Goal: Transaction & Acquisition: Purchase product/service

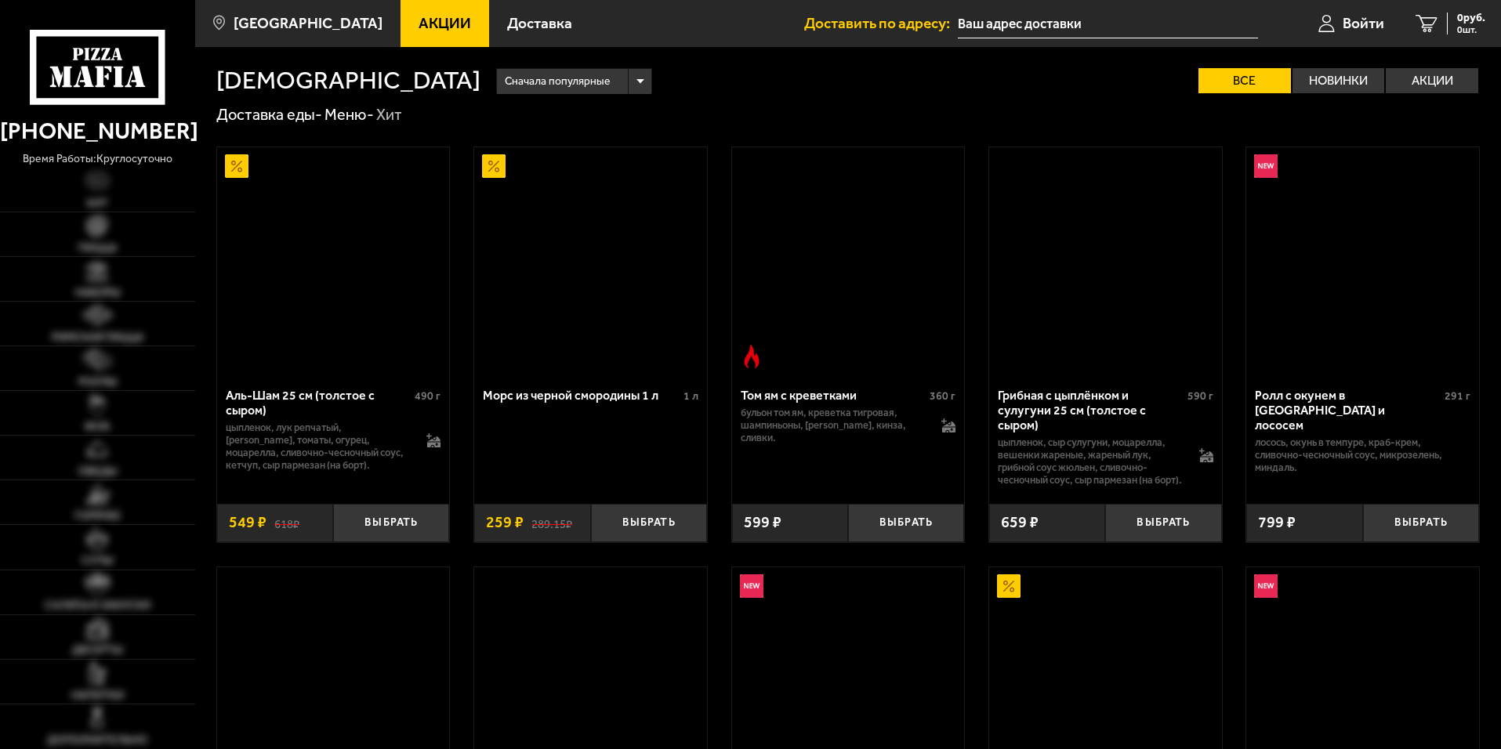
click at [1063, 20] on input "text" at bounding box center [1108, 23] width 300 height 29
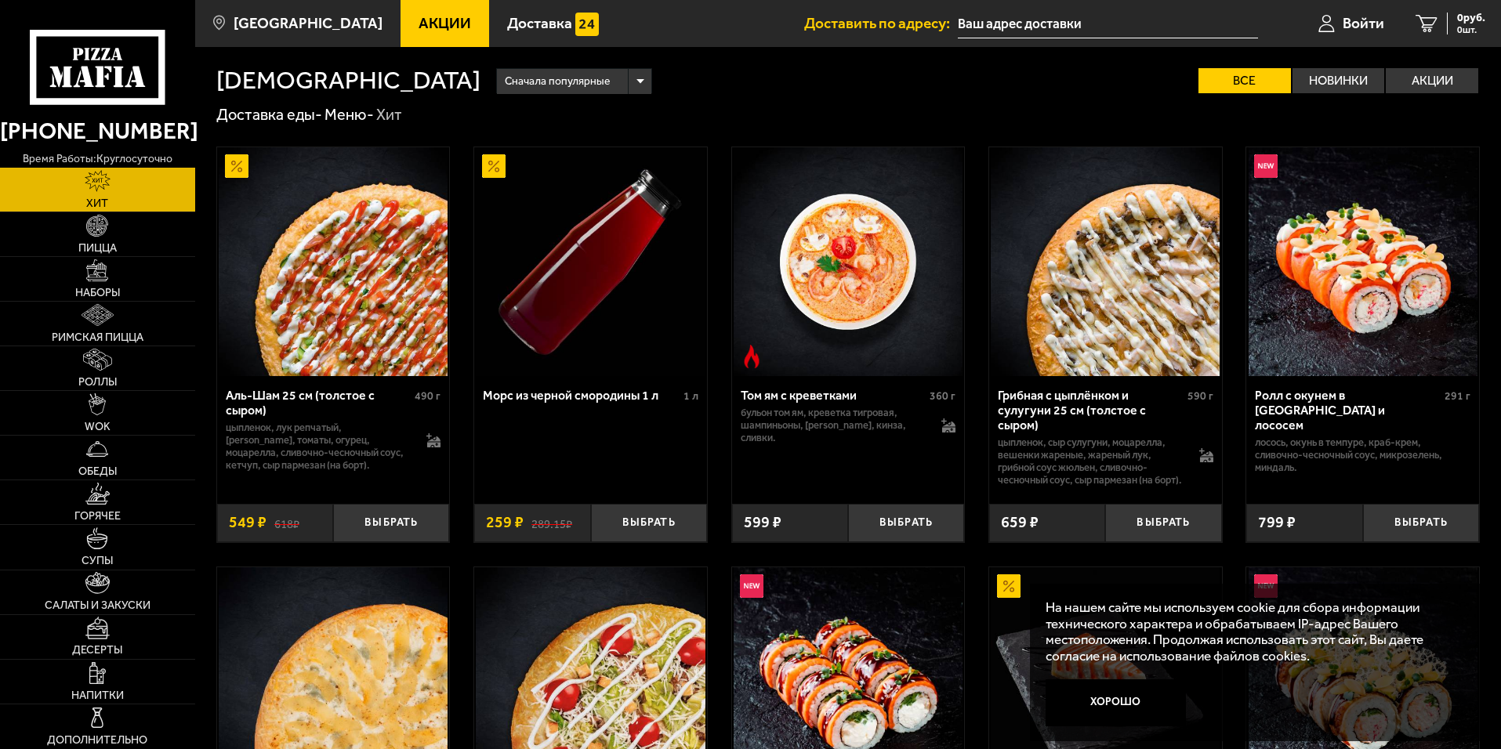
click at [1136, 31] on input "text" at bounding box center [1108, 23] width 300 height 29
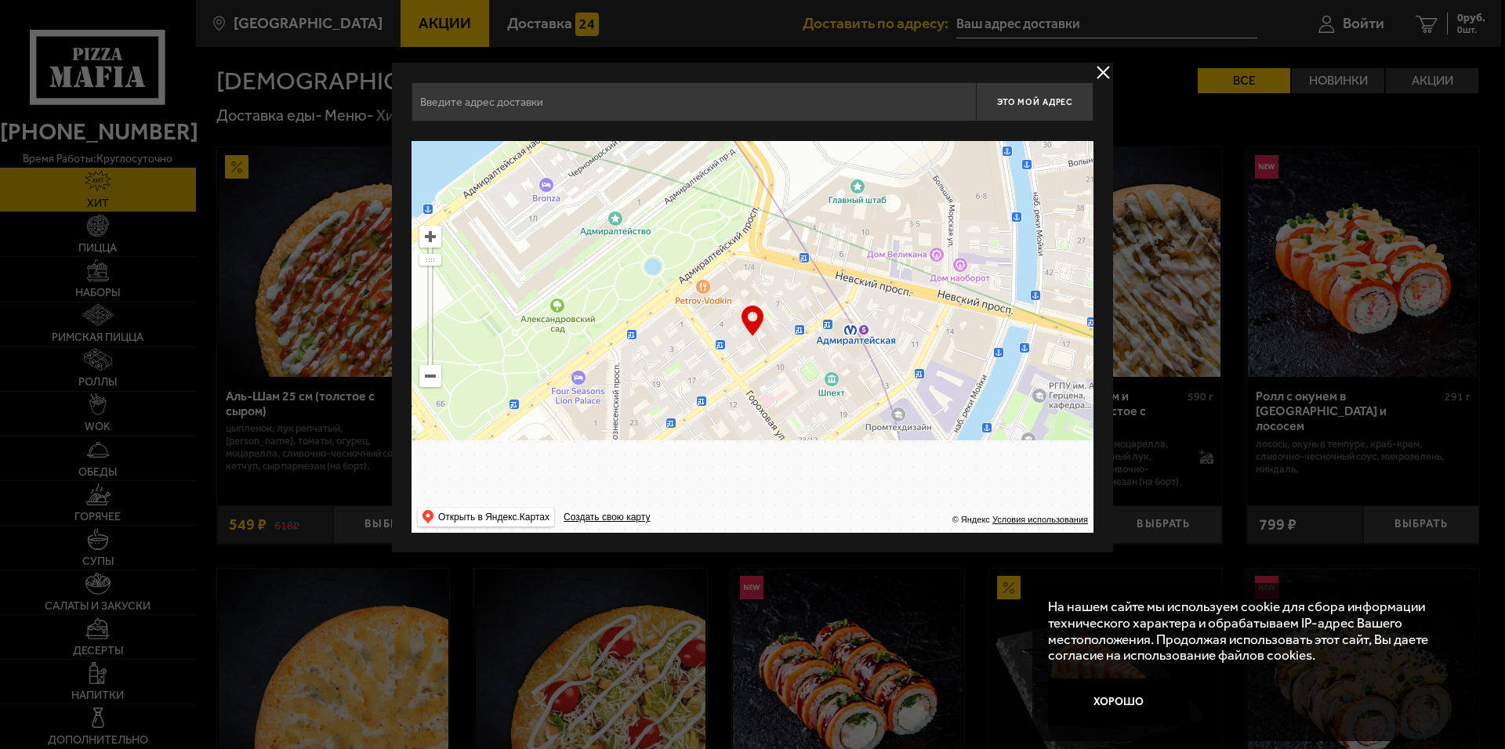
drag, startPoint x: 832, startPoint y: 385, endPoint x: 971, endPoint y: 133, distance: 287.3
click at [971, 133] on div "Это мой адрес Найдите адрес перетащив карту … © Яндекс Условия использования От…" at bounding box center [752, 307] width 682 height 451
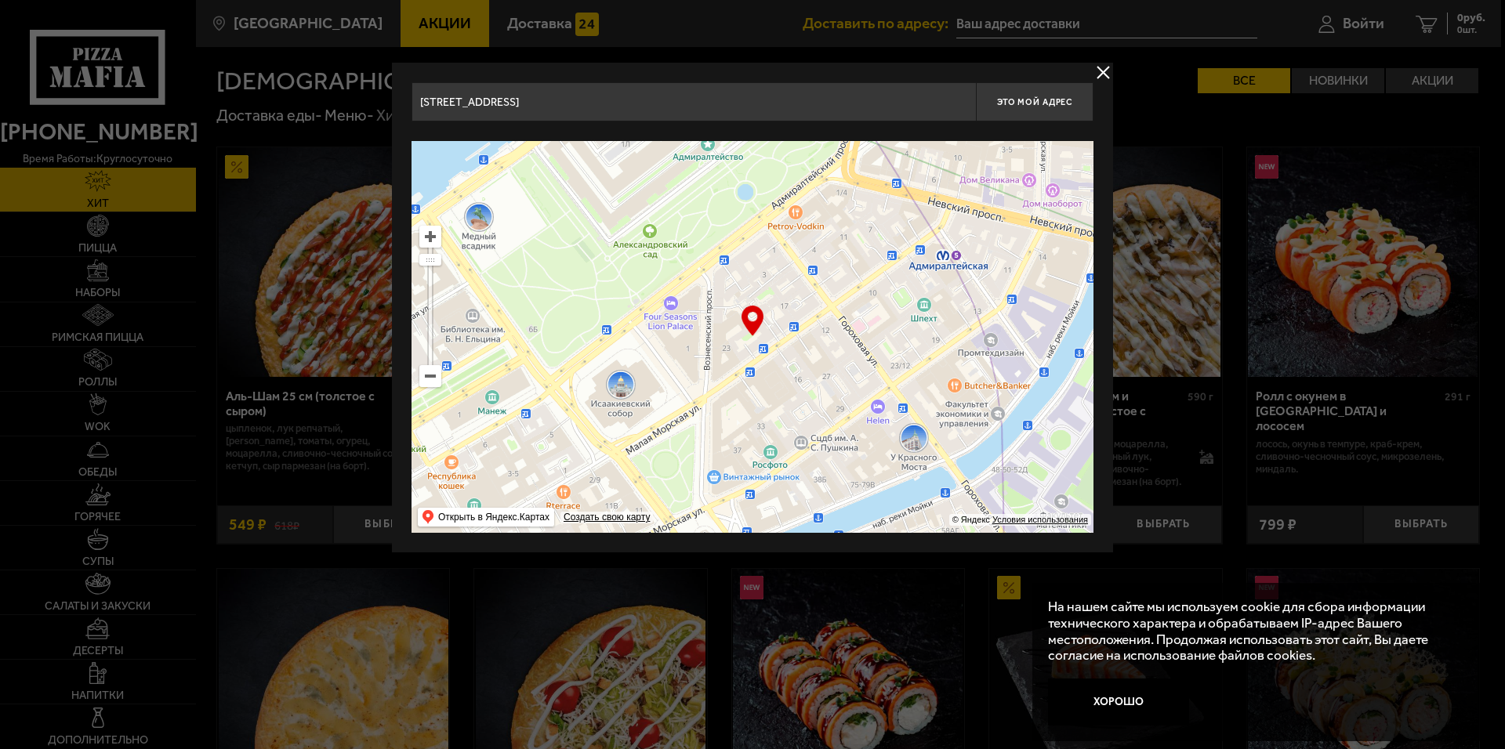
drag, startPoint x: 522, startPoint y: 96, endPoint x: 378, endPoint y: 96, distance: 144.2
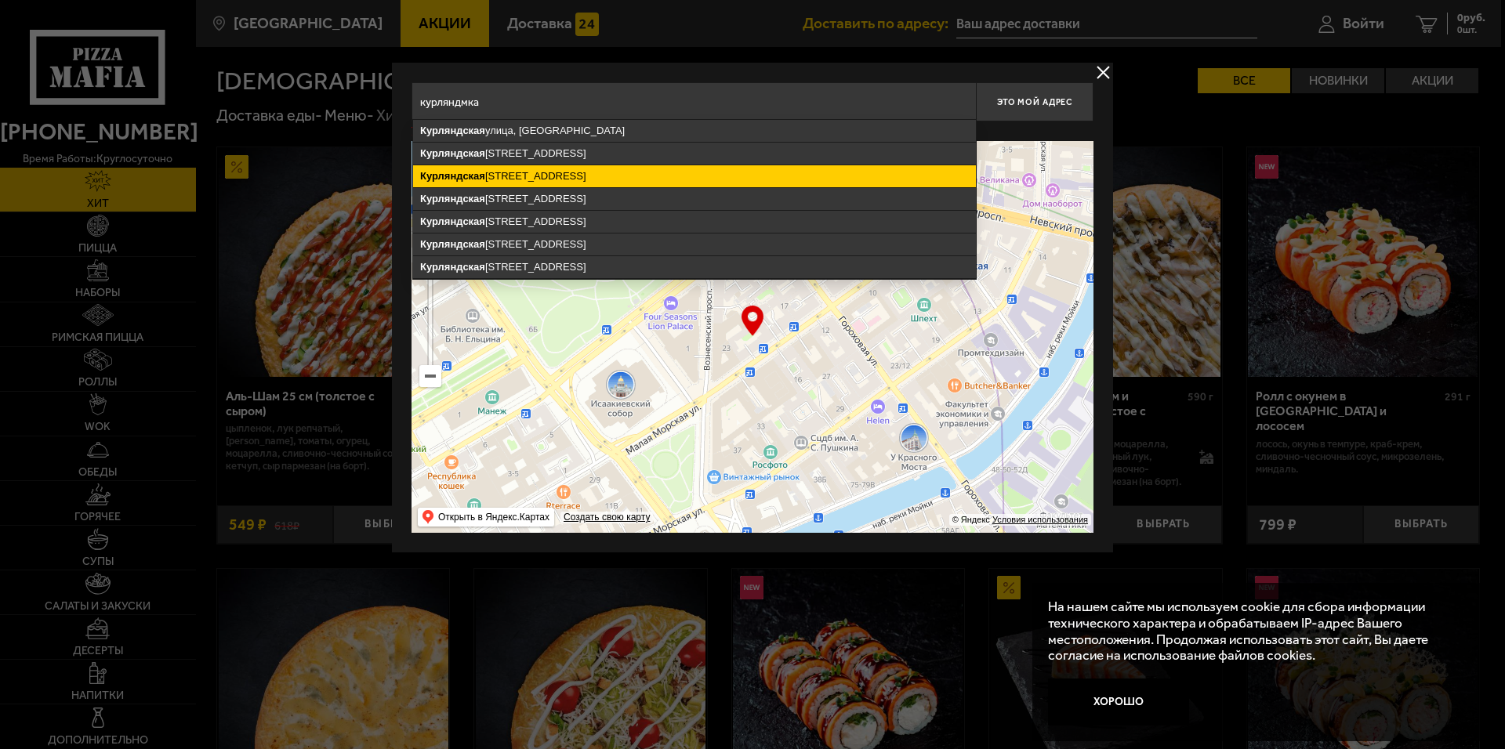
click at [436, 168] on ymaps "[STREET_ADDRESS]" at bounding box center [694, 176] width 563 height 22
type input "[STREET_ADDRESS]"
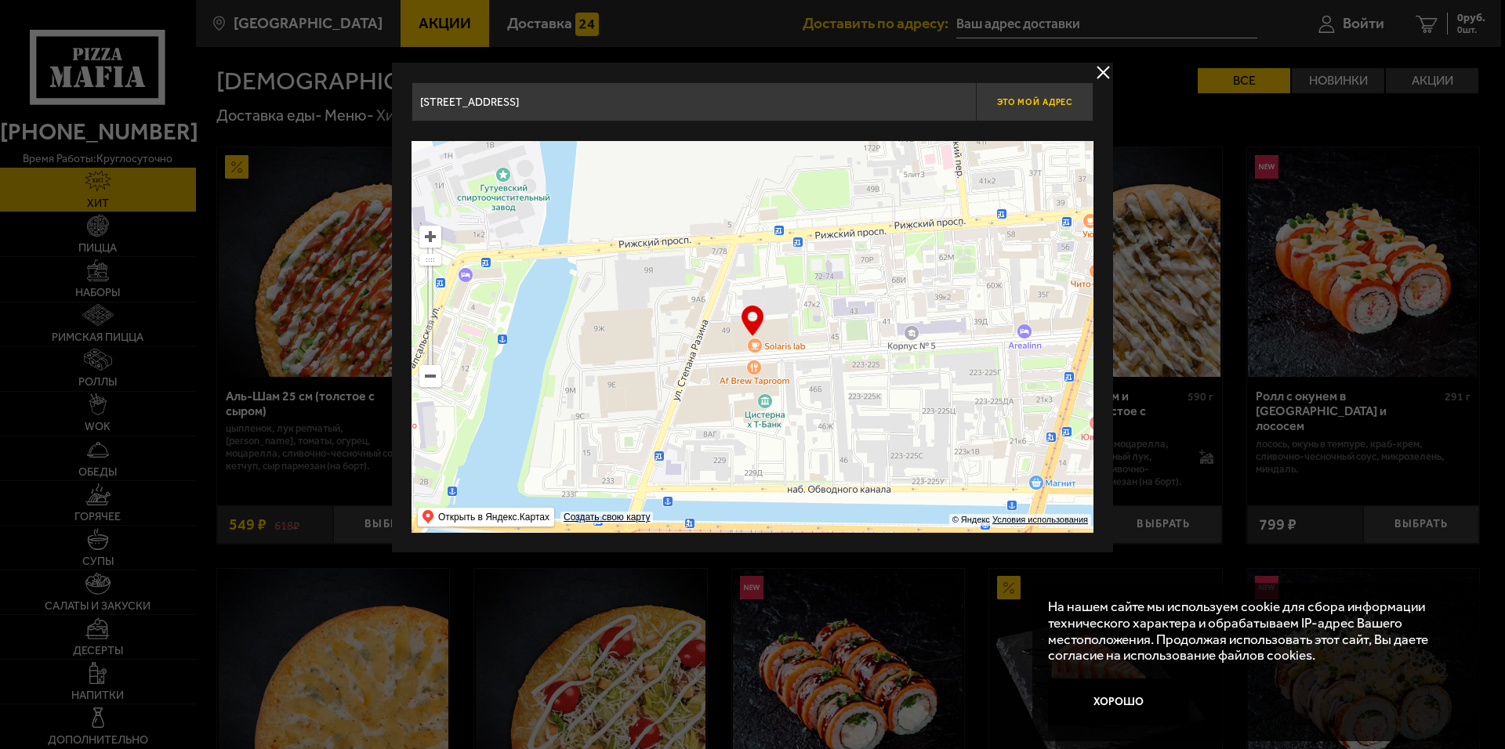
click at [1061, 103] on span "Это мой адрес" at bounding box center [1034, 102] width 75 height 10
type input "[STREET_ADDRESS]"
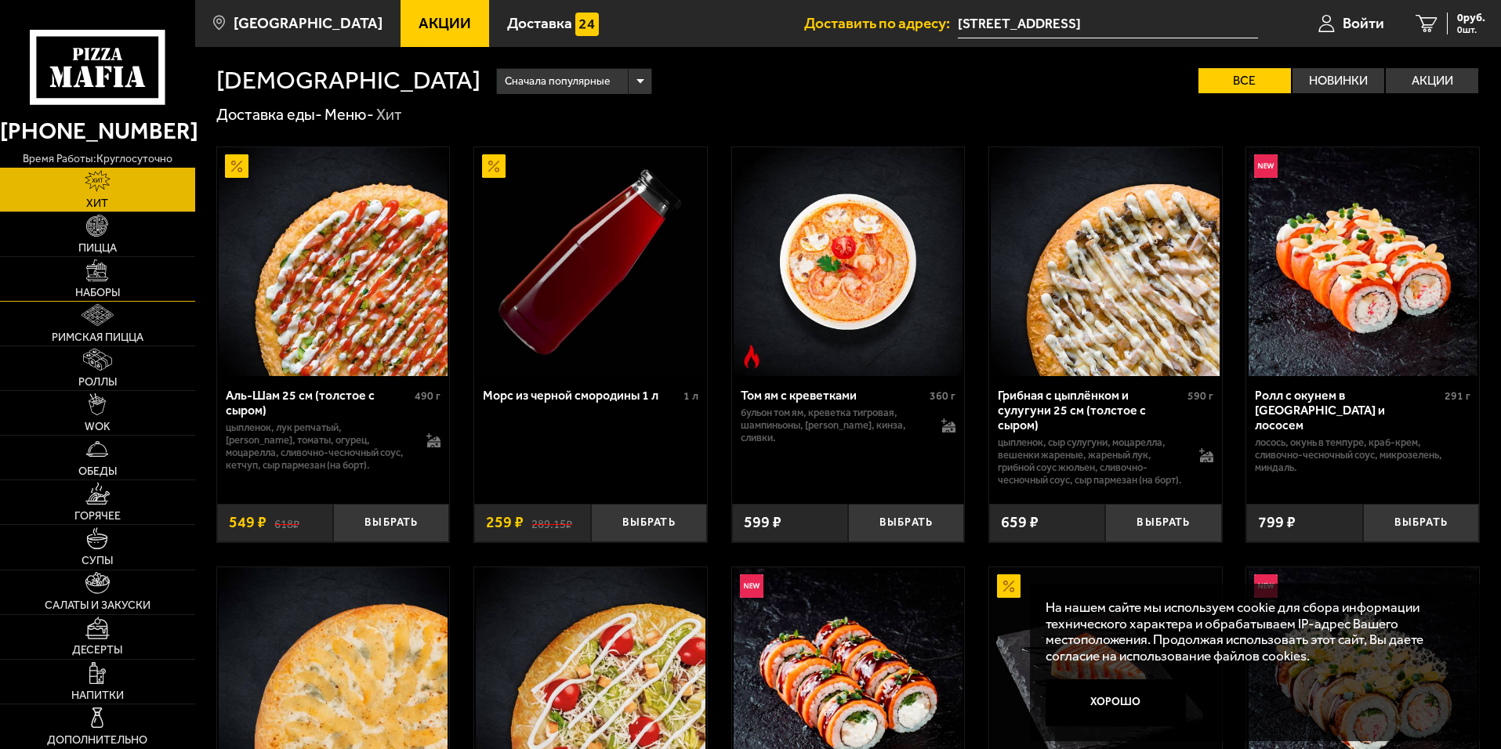
click at [129, 286] on link "Наборы" at bounding box center [97, 279] width 195 height 44
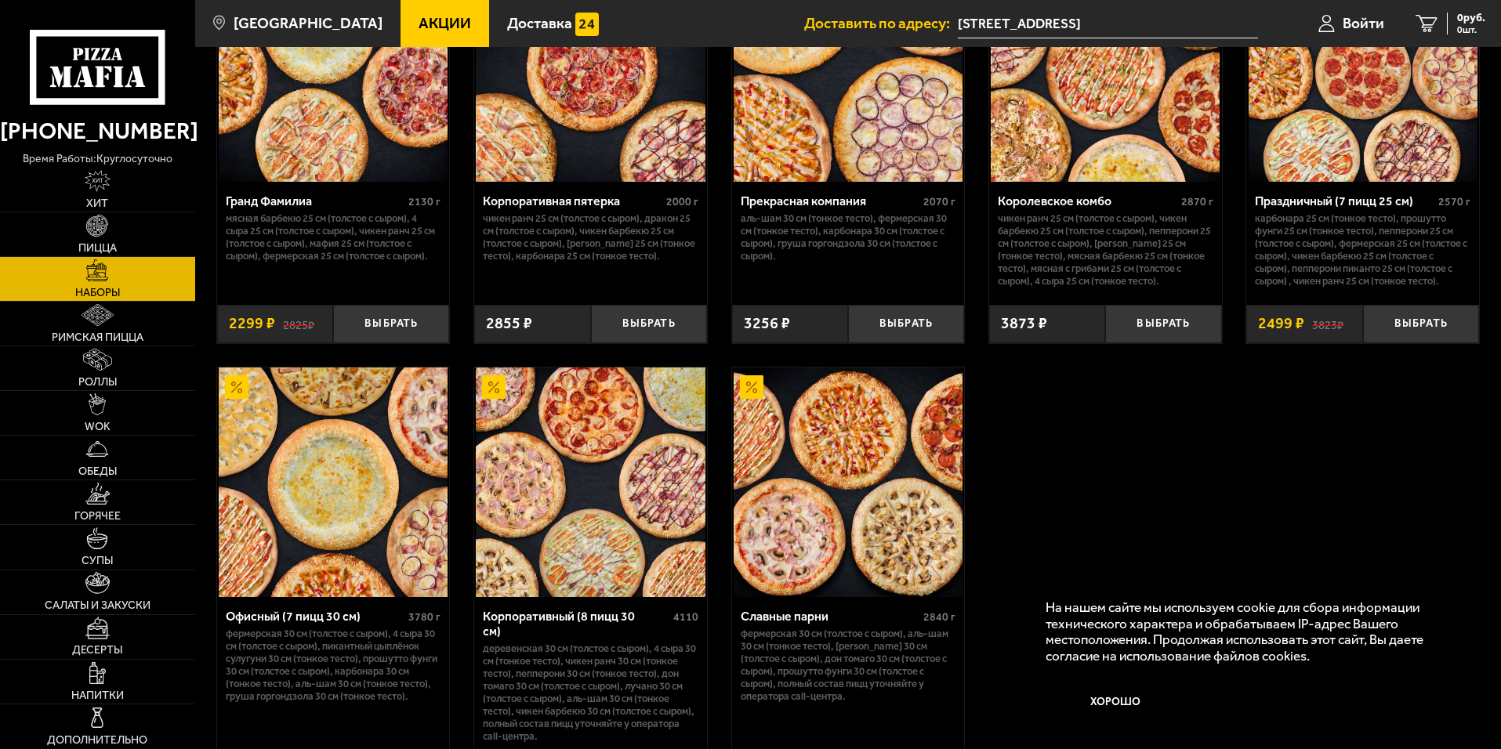
scroll to position [2116, 0]
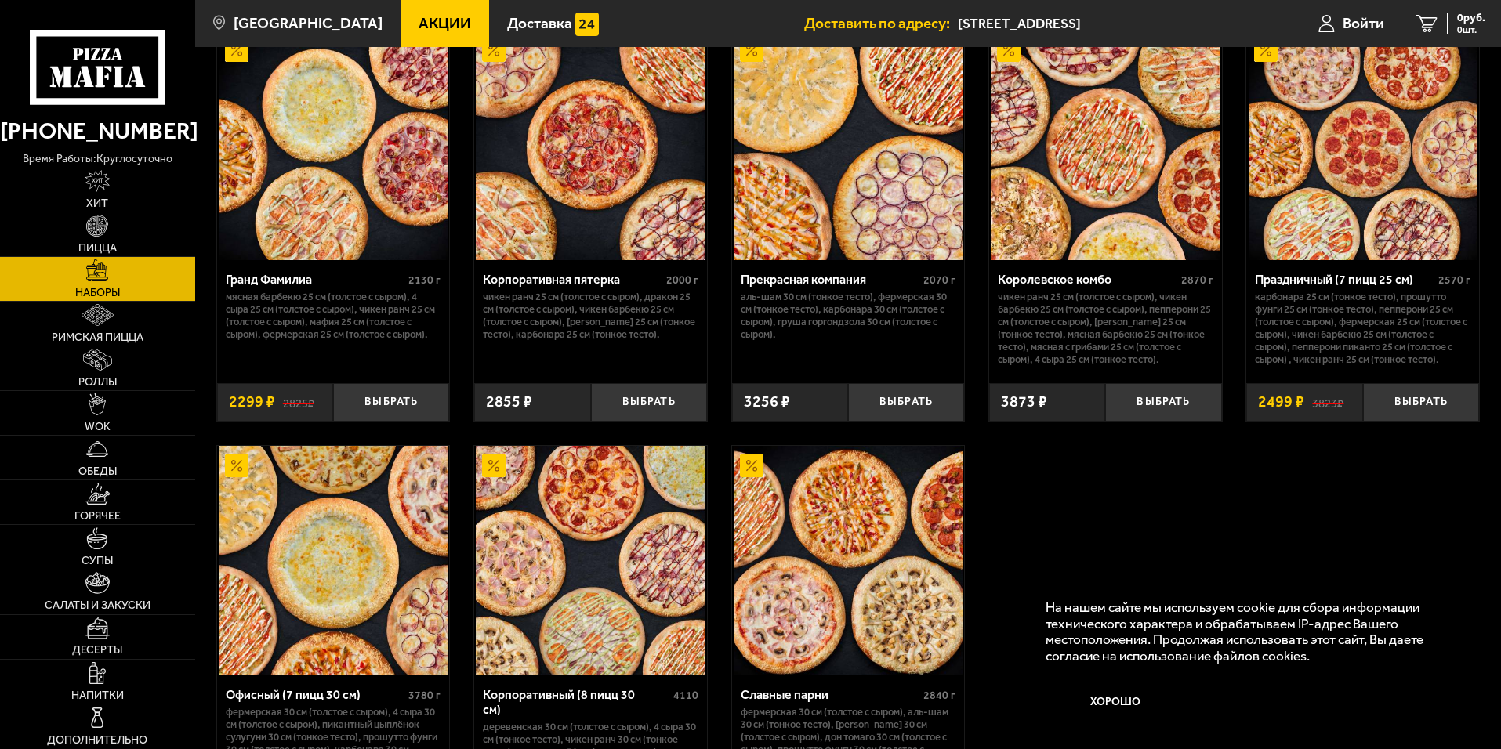
click at [1073, 137] on img at bounding box center [1105, 145] width 229 height 229
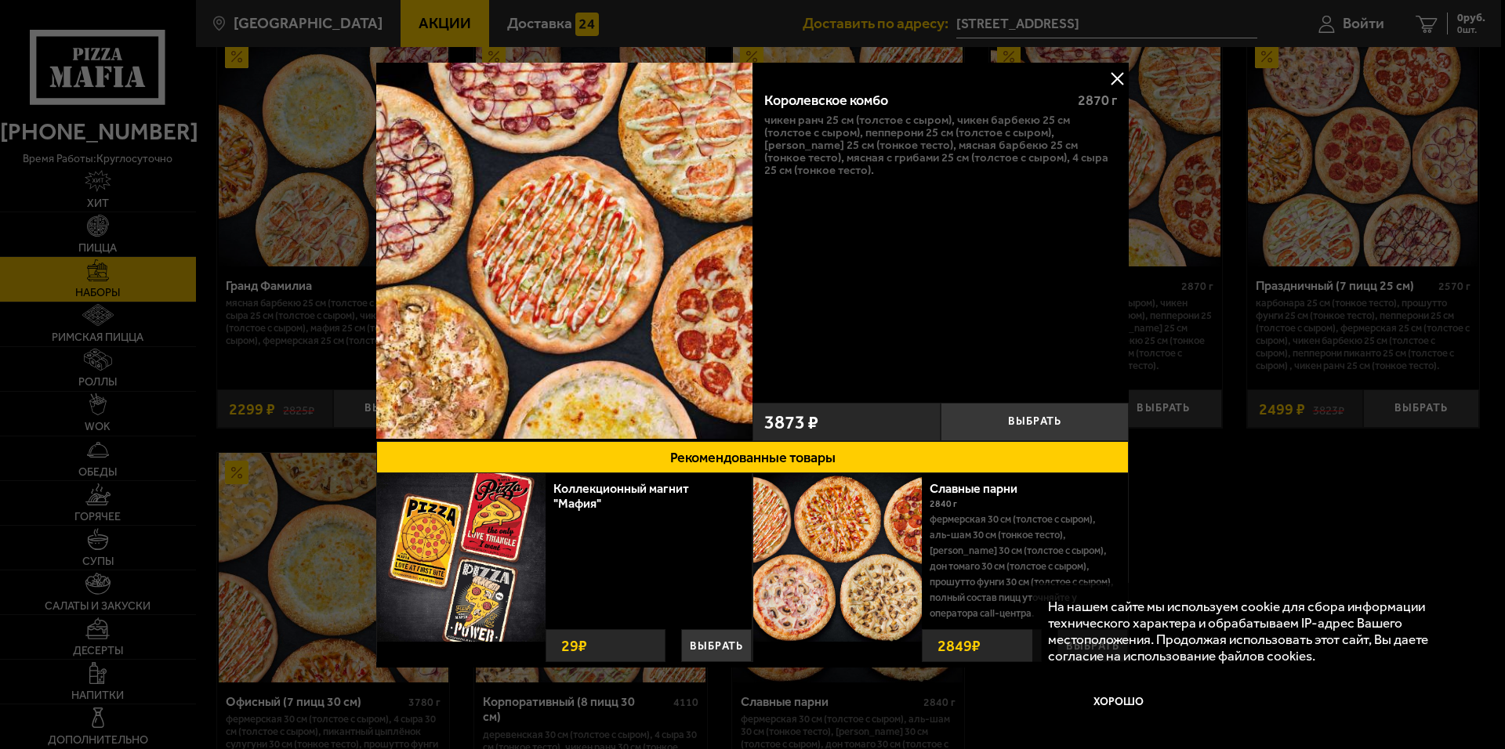
click at [1118, 72] on button at bounding box center [1117, 79] width 24 height 24
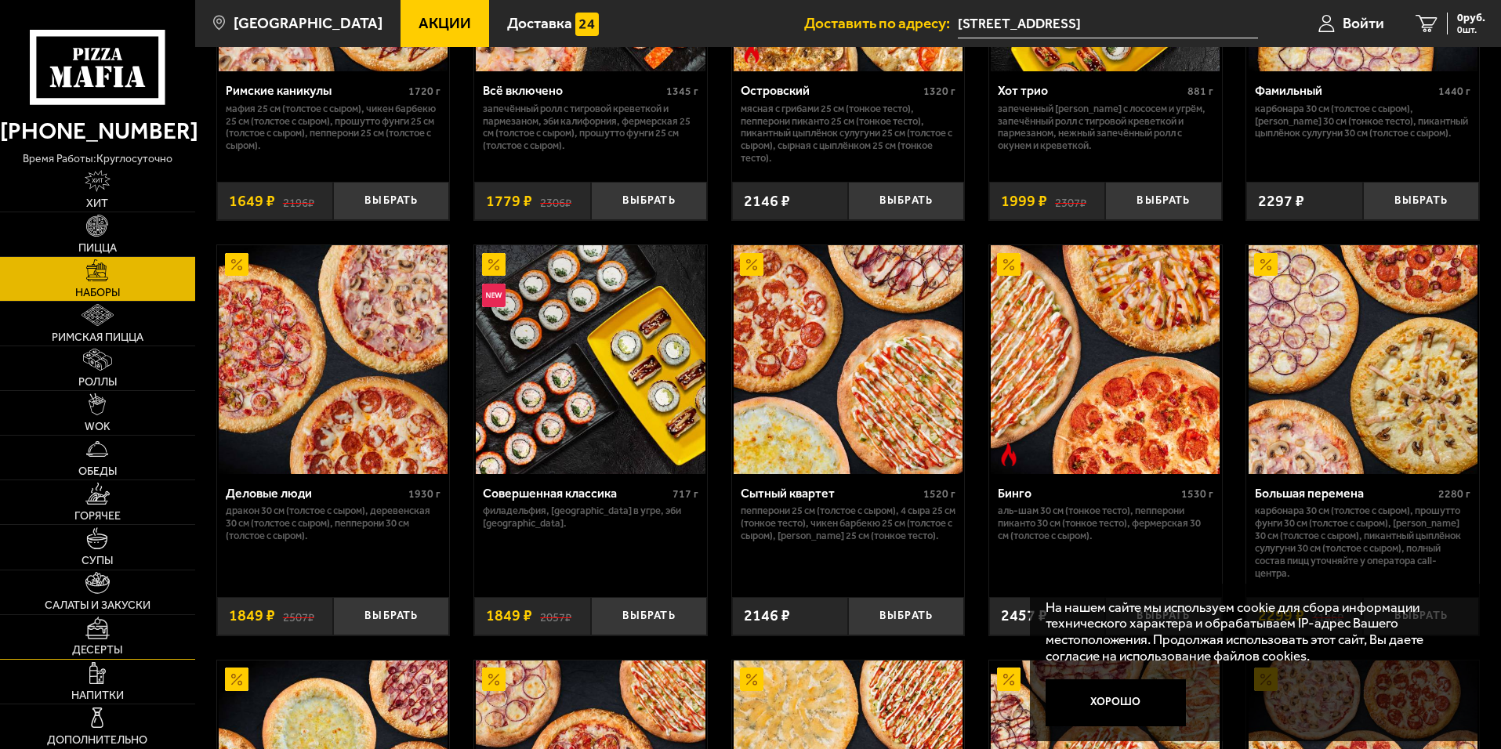
scroll to position [1489, 0]
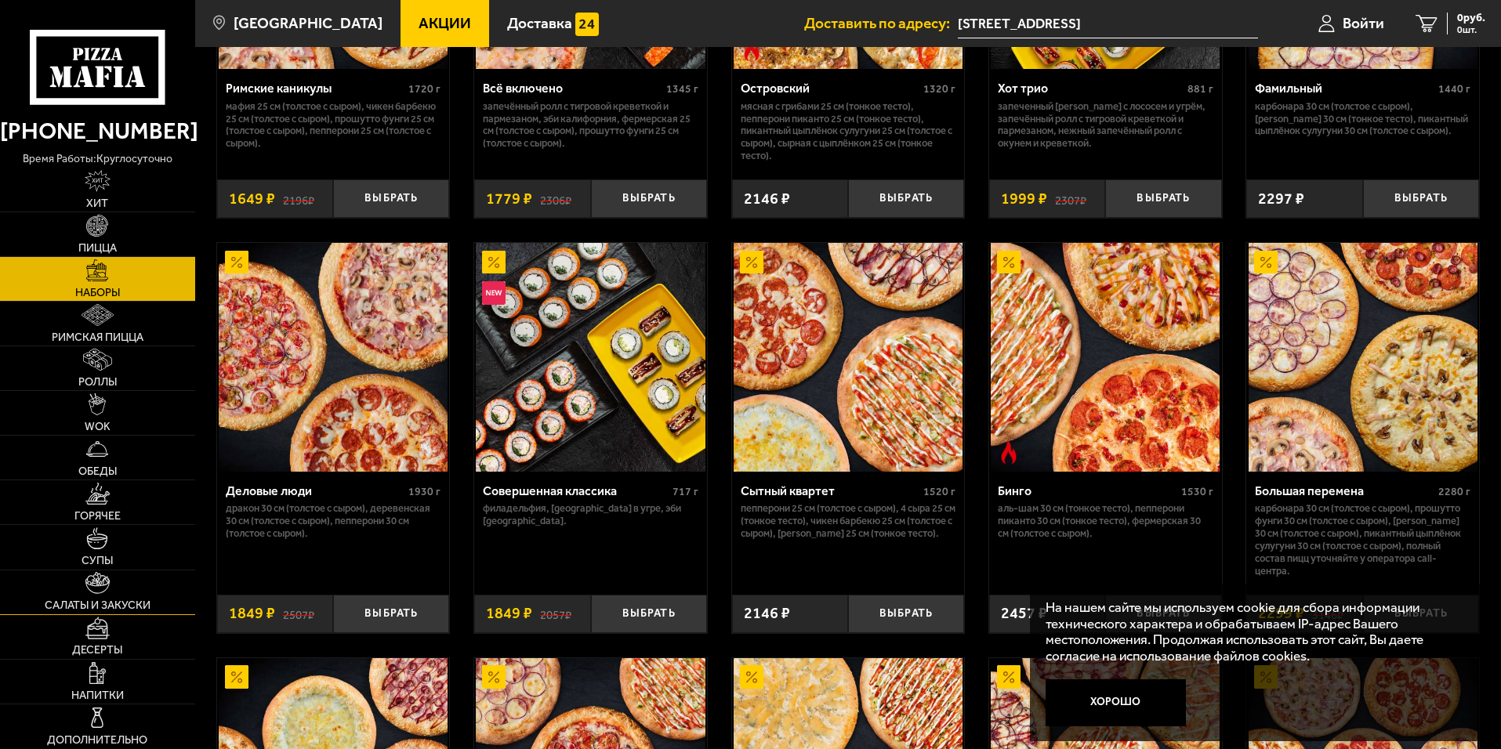
click at [111, 598] on link "Салаты и закуски" at bounding box center [97, 593] width 195 height 44
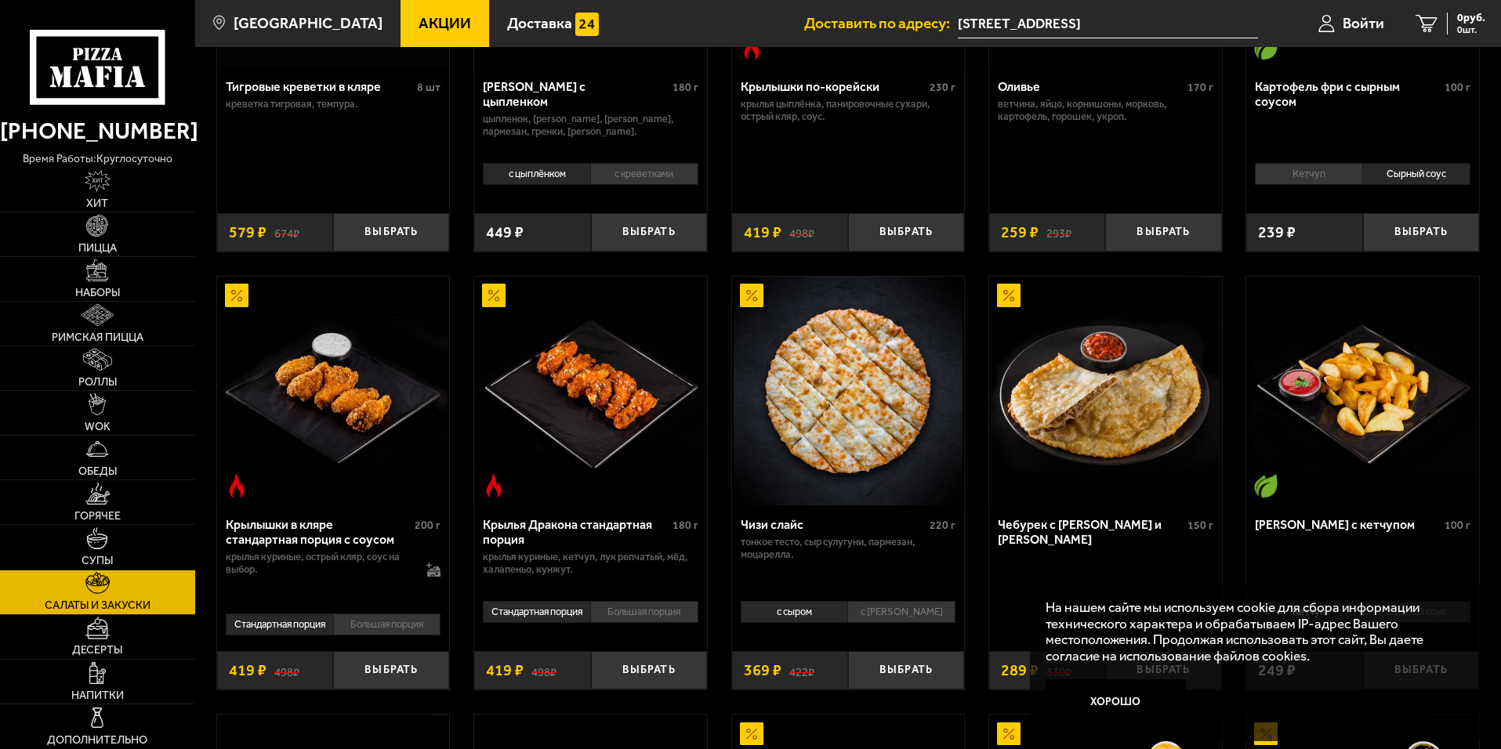
scroll to position [313, 0]
